Goal: Transaction & Acquisition: Purchase product/service

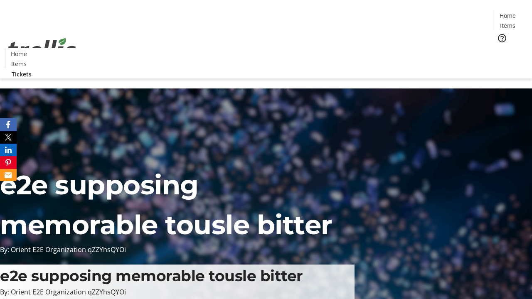
click at [500, 48] on span "Tickets" at bounding box center [510, 52] width 20 height 9
